Goal: Check status: Check status

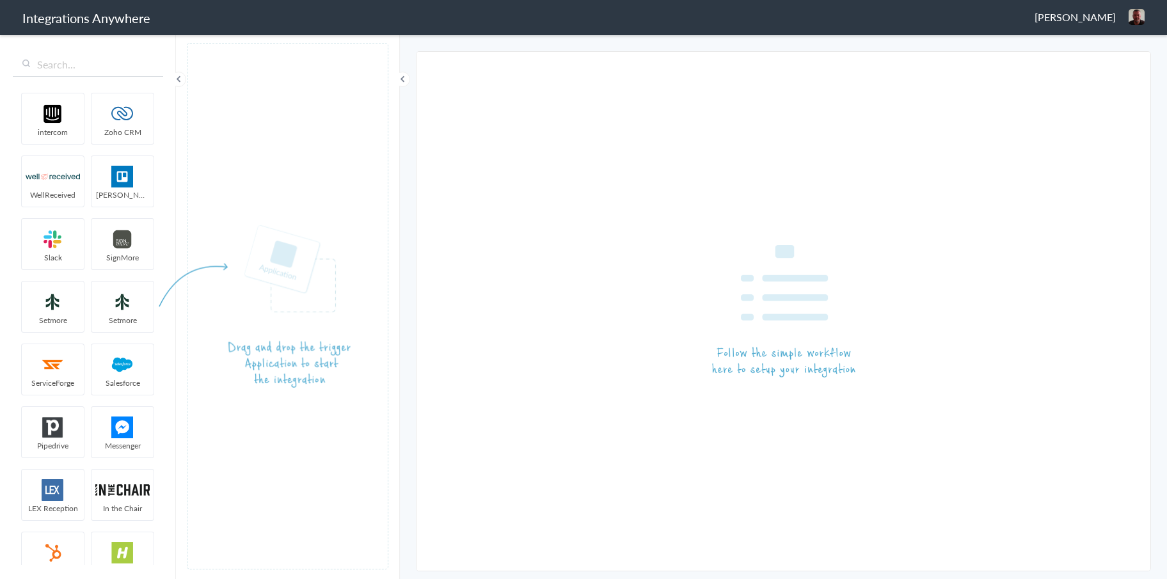
click at [1101, 22] on span "[PERSON_NAME]" at bounding box center [1074, 17] width 81 height 15
click at [1094, 53] on li "Logout" at bounding box center [1109, 46] width 88 height 19
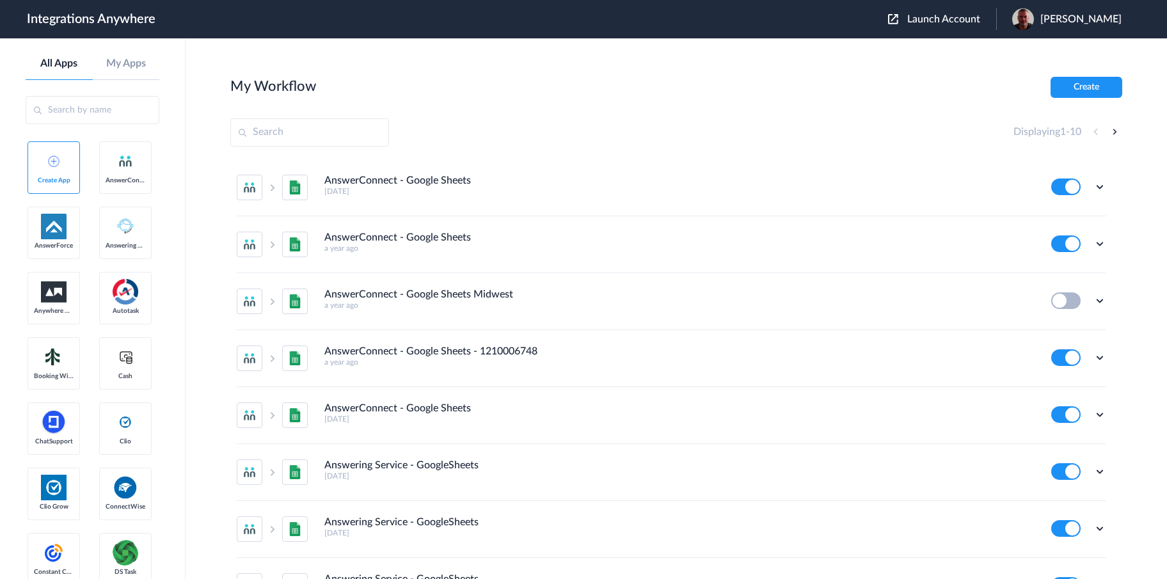
click at [971, 33] on header "Integrations Anywhere Launch Account [PERSON_NAME] My Account Logout" at bounding box center [583, 19] width 1167 height 38
click at [970, 24] on span "Launch Account" at bounding box center [943, 19] width 73 height 10
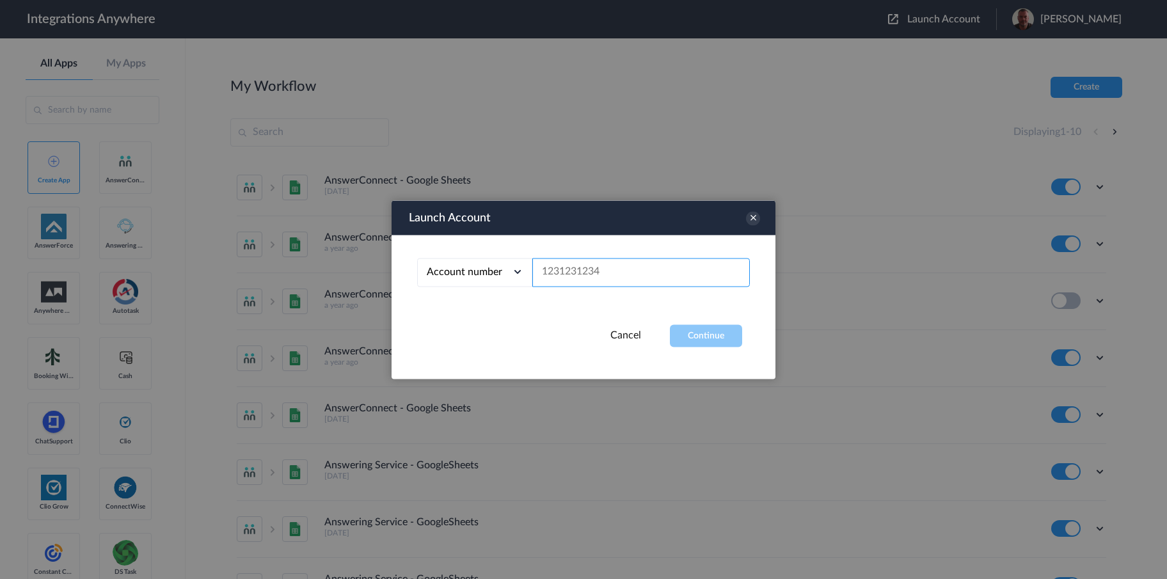
click at [584, 276] on input "text" at bounding box center [640, 272] width 217 height 29
paste input "1210007905"
type input "1210007905"
click at [681, 333] on button "Continue" at bounding box center [706, 335] width 72 height 22
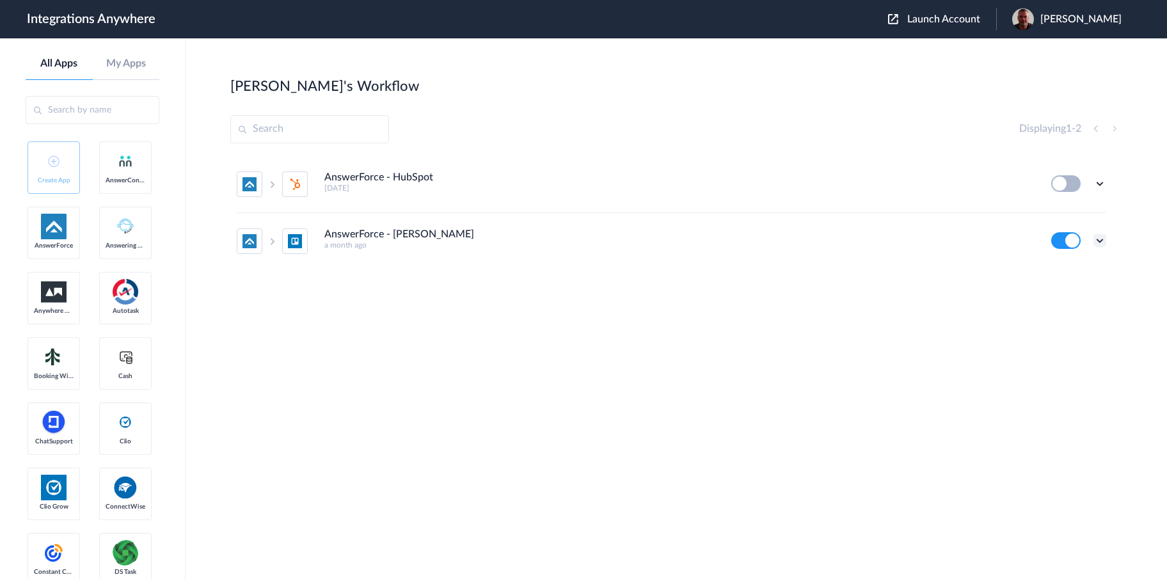
click at [1100, 240] on icon at bounding box center [1099, 240] width 13 height 13
click at [1065, 287] on li "Task history" at bounding box center [1064, 294] width 83 height 24
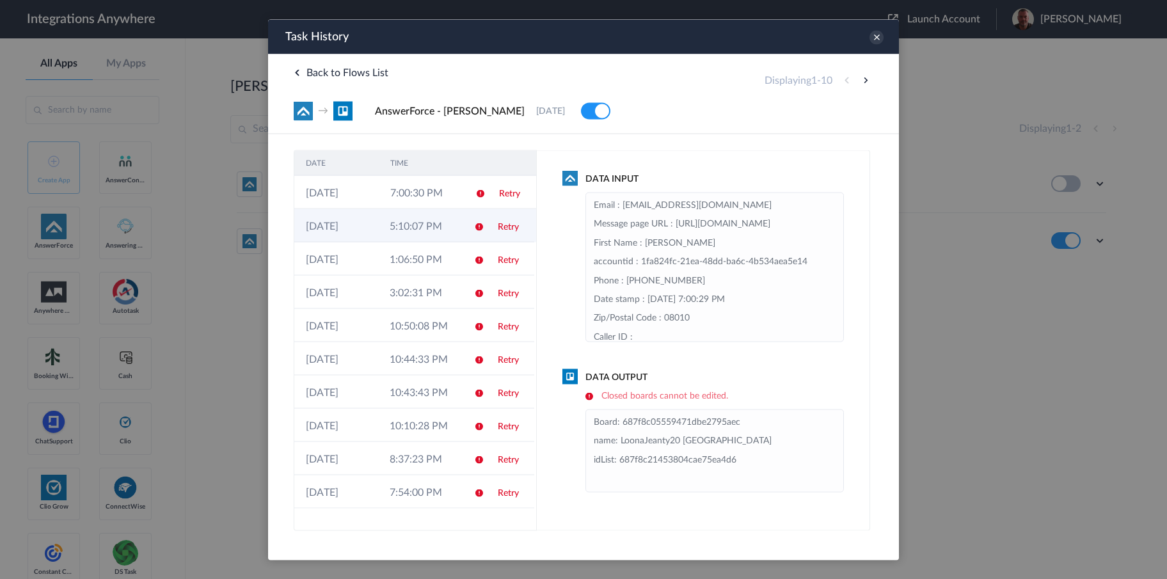
click at [422, 232] on td "5:10:07 PM" at bounding box center [420, 225] width 84 height 33
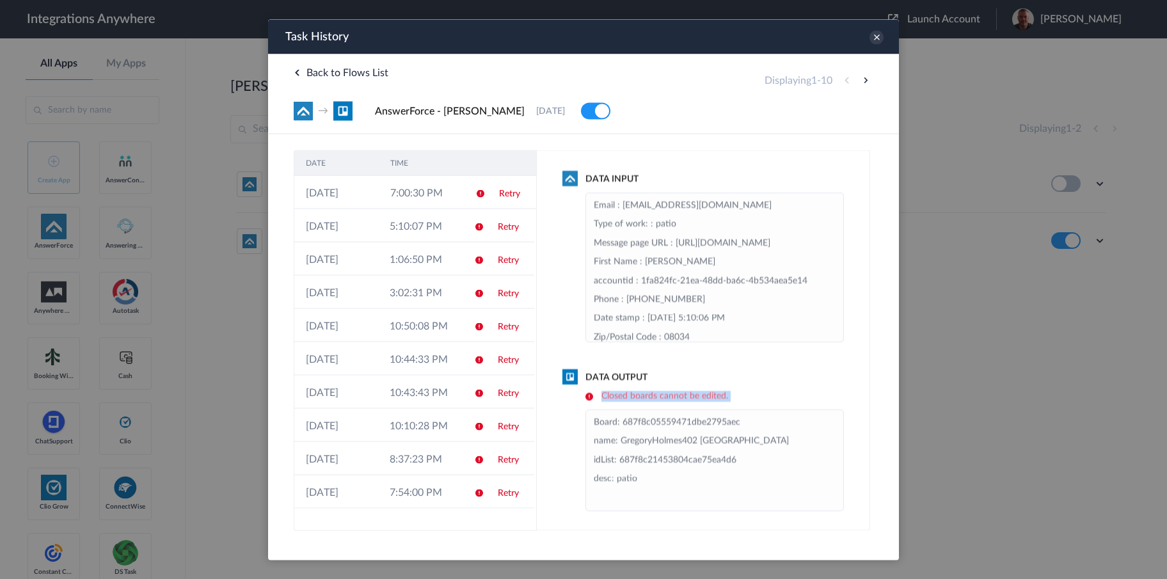
drag, startPoint x: 756, startPoint y: 404, endPoint x: 588, endPoint y: 400, distance: 167.6
click at [588, 400] on div "Data Output Closed boards cannot be edited. Board: 687f8c05559471dbe2795aec nam…" at bounding box center [702, 440] width 281 height 140
drag, startPoint x: 620, startPoint y: 443, endPoint x: 762, endPoint y: 441, distance: 142.0
click at [762, 441] on li "Board: 687f8c05559471dbe2795aec name: [GEOGRAPHIC_DATA] [GEOGRAPHIC_DATA] idLis…" at bounding box center [715, 460] width 242 height 94
click at [763, 441] on li "Board: 687f8c05559471dbe2795aec name: [GEOGRAPHIC_DATA] [GEOGRAPHIC_DATA] idLis…" at bounding box center [715, 460] width 242 height 94
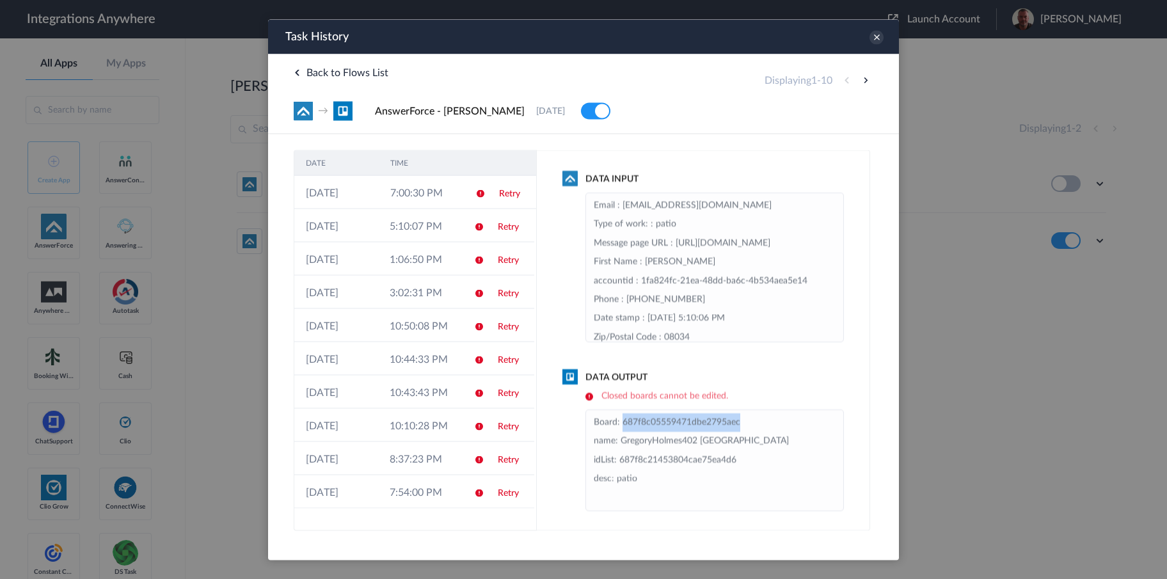
drag, startPoint x: 750, startPoint y: 425, endPoint x: 622, endPoint y: 423, distance: 127.9
click at [622, 423] on li "Board: 687f8c05559471dbe2795aec name: [GEOGRAPHIC_DATA] [GEOGRAPHIC_DATA] idLis…" at bounding box center [715, 460] width 242 height 94
drag, startPoint x: 729, startPoint y: 395, endPoint x: 603, endPoint y: 394, distance: 126.0
click at [603, 394] on h6 "Closed boards cannot be edited." at bounding box center [714, 395] width 258 height 11
click at [864, 82] on button at bounding box center [865, 79] width 15 height 15
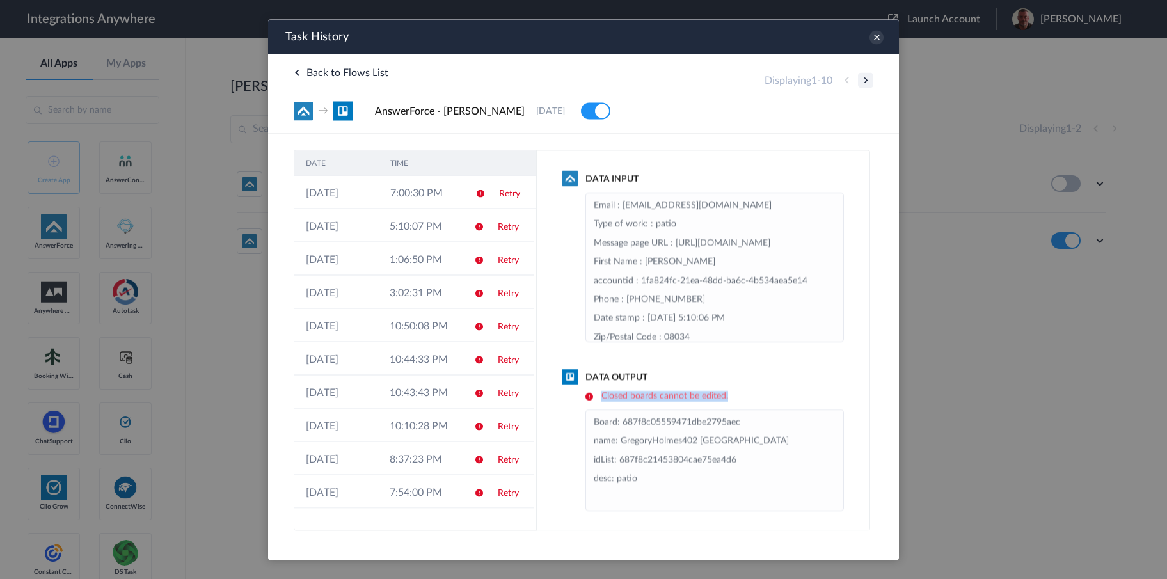
click at [864, 82] on button at bounding box center [865, 79] width 15 height 15
